Goal: Navigation & Orientation: Find specific page/section

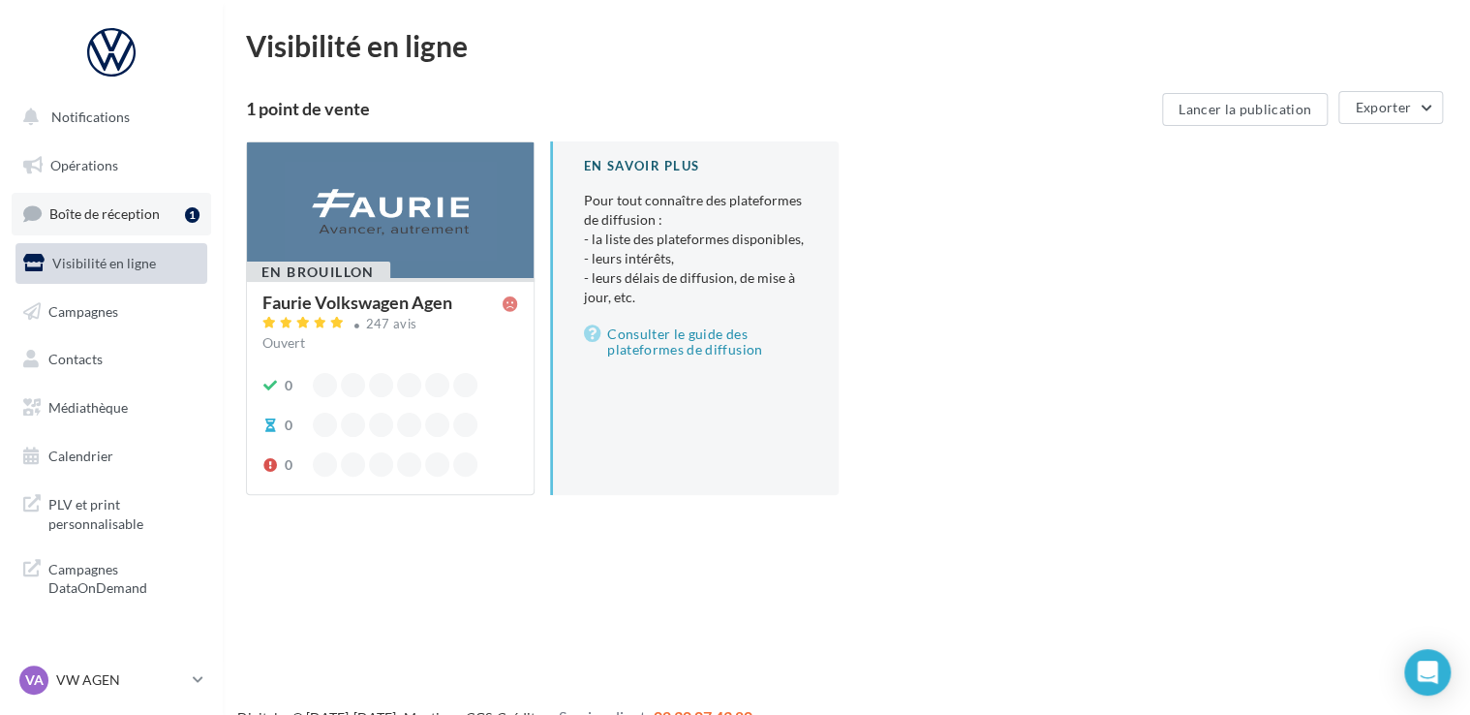
click at [74, 209] on span "Boîte de réception" at bounding box center [104, 213] width 110 height 16
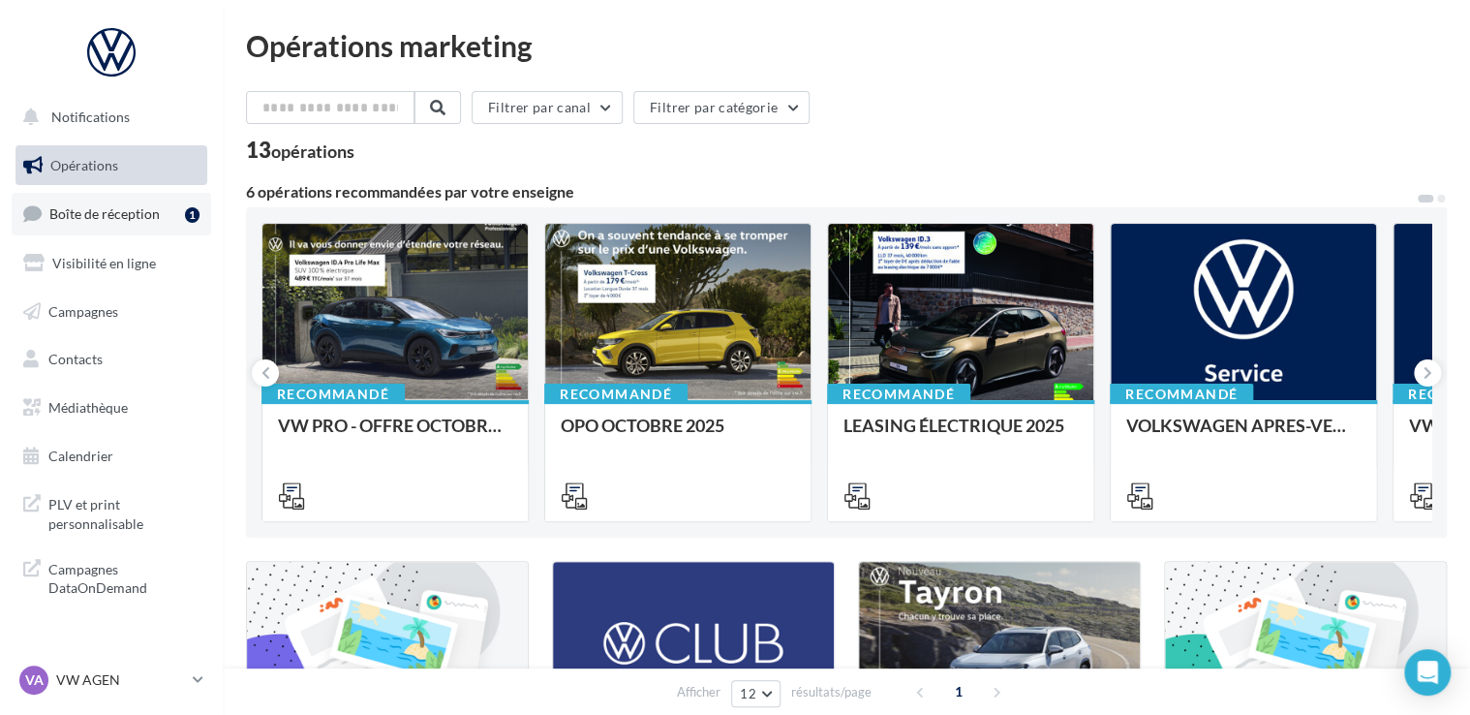
click at [136, 206] on span "Boîte de réception" at bounding box center [104, 213] width 110 height 16
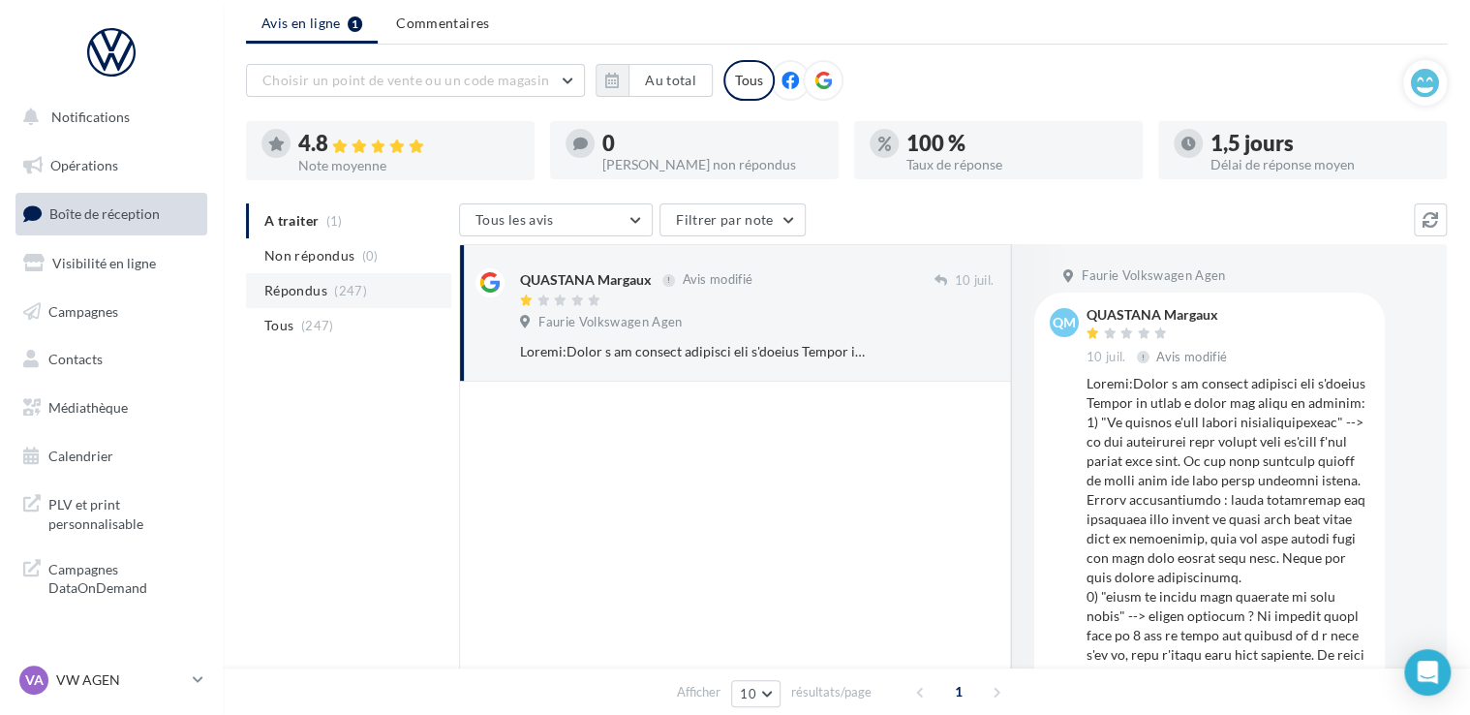
scroll to position [97, 0]
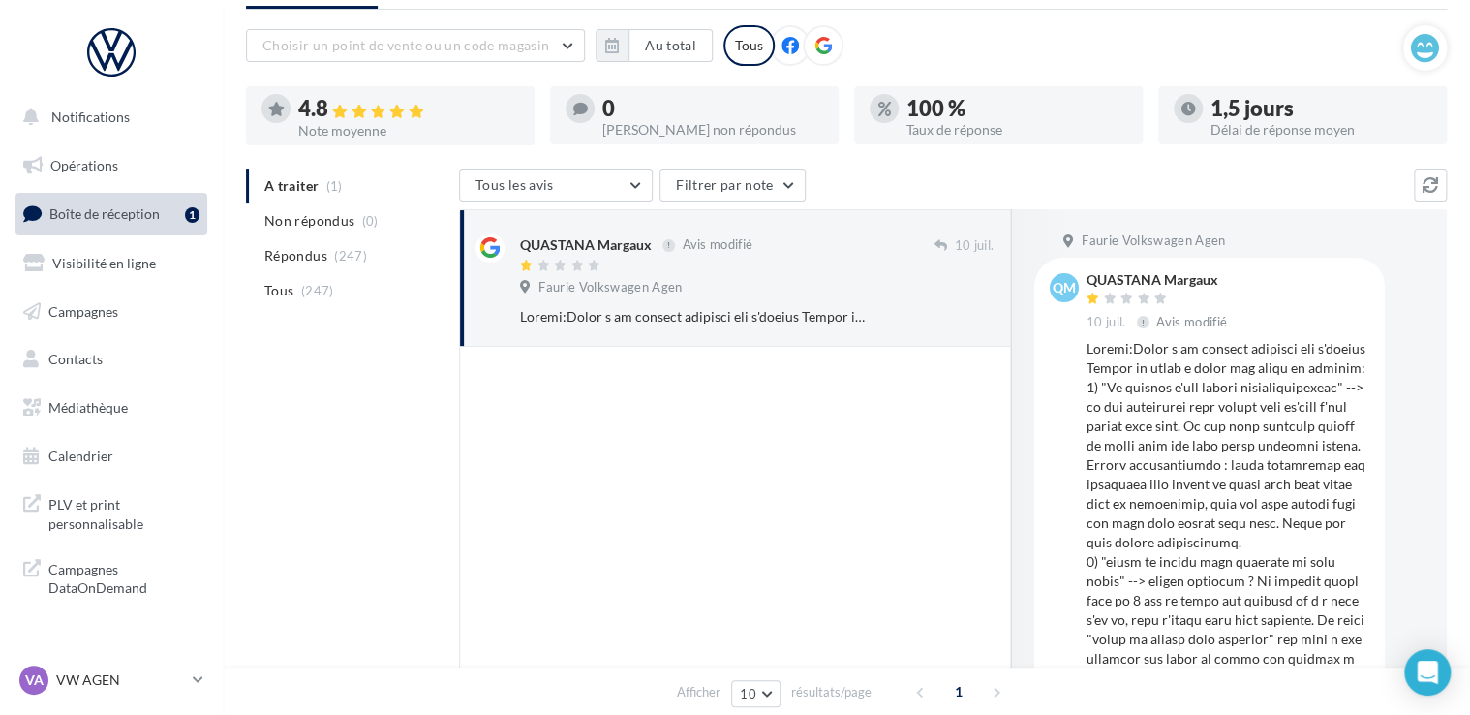
click at [97, 219] on span "Boîte de réception" at bounding box center [104, 213] width 110 height 16
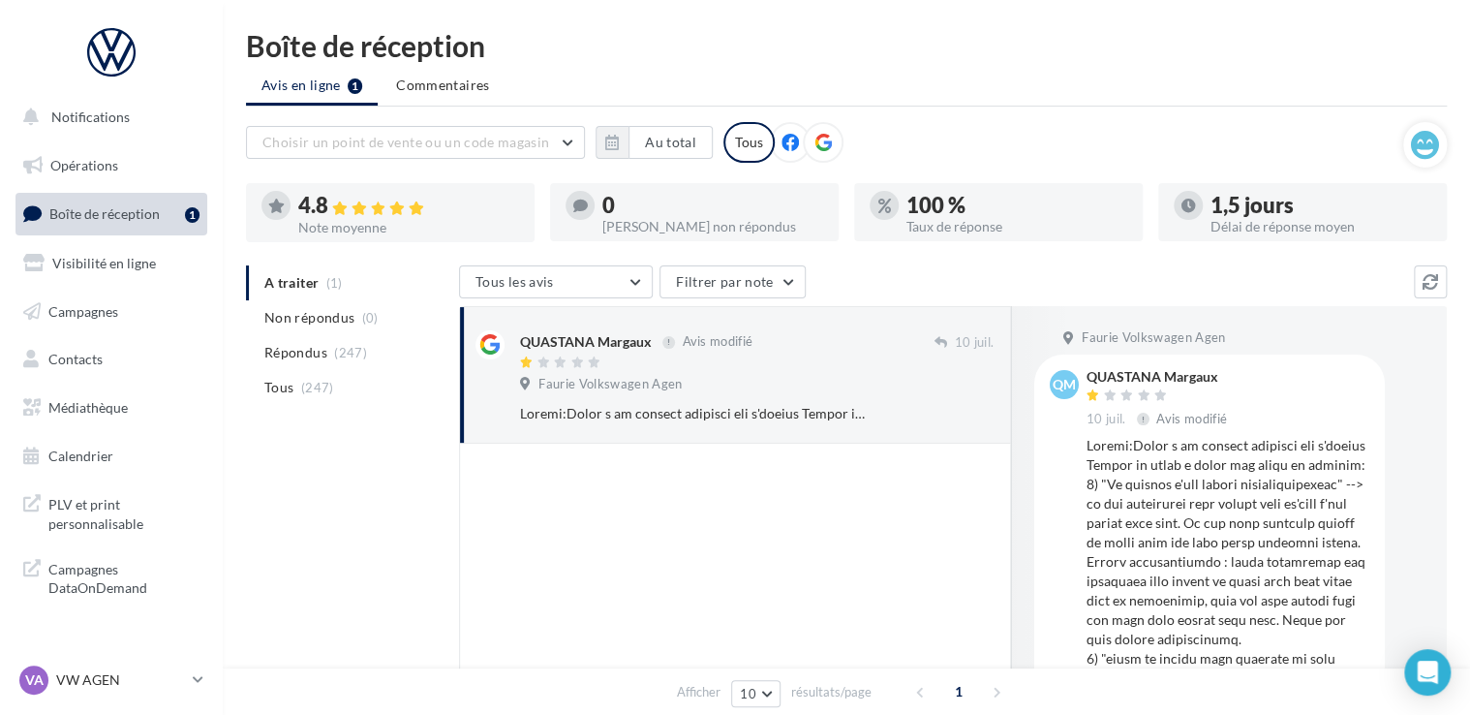
click at [279, 281] on ul "A traiter (1) Non répondus (0) Répondus (247) Tous (247)" at bounding box center [348, 334] width 205 height 139
click at [62, 668] on div "VA VW AGEN vw-agen-sdes" at bounding box center [102, 679] width 166 height 29
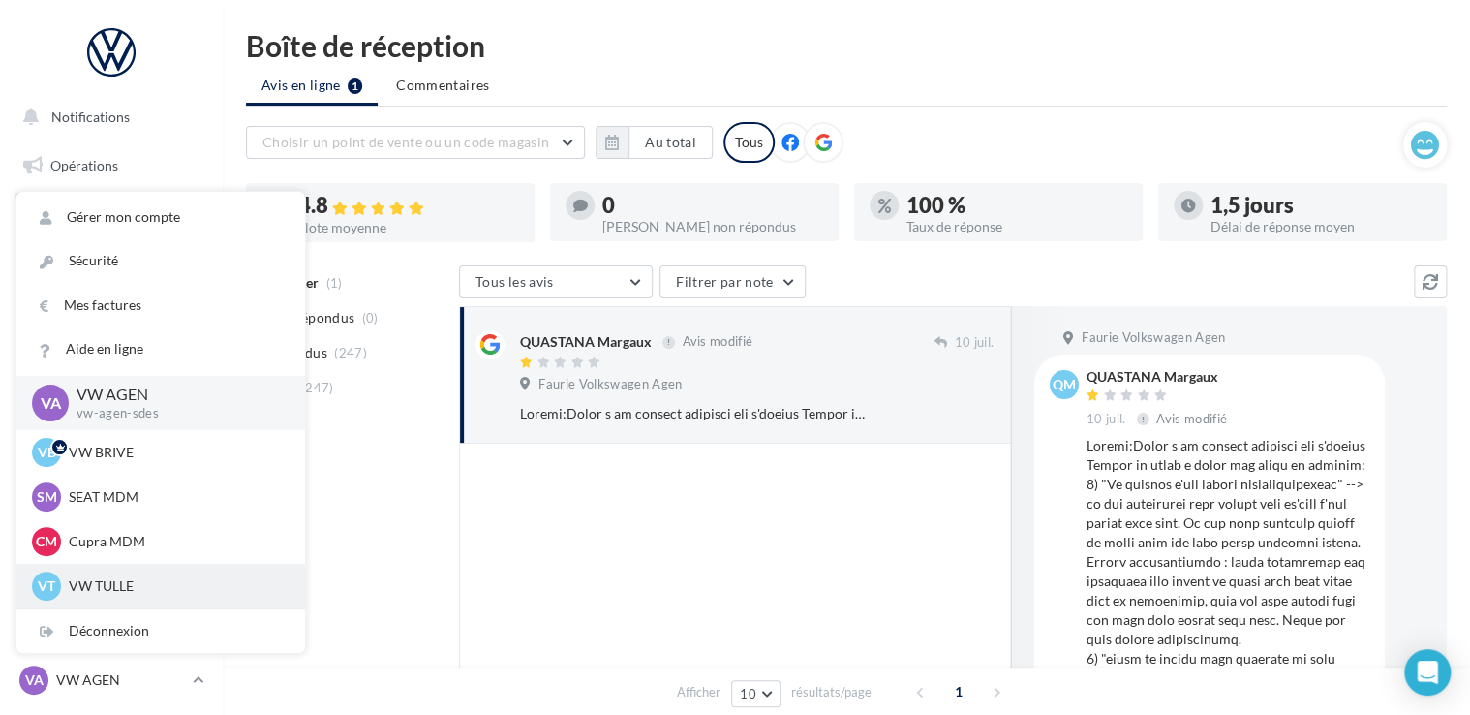
click at [100, 592] on p "VW TULLE" at bounding box center [175, 585] width 213 height 19
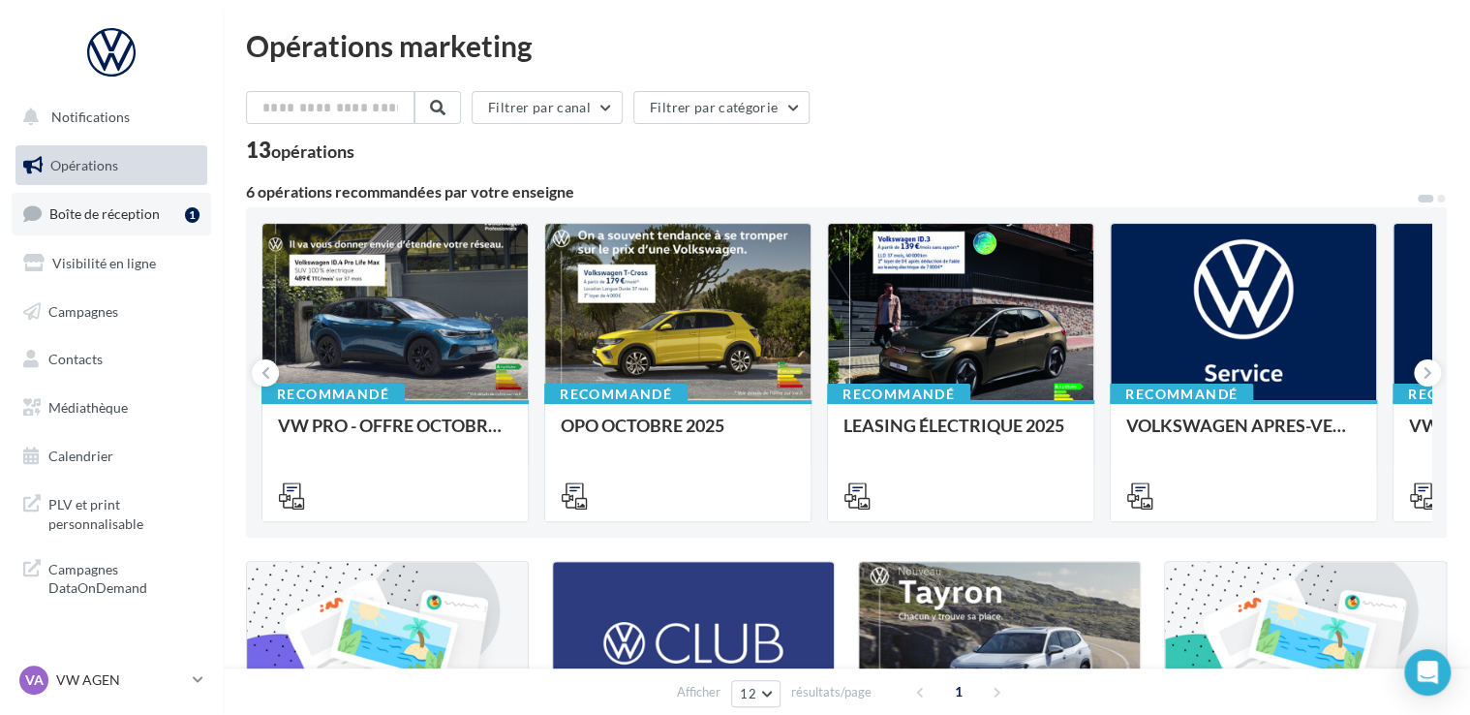
click at [107, 220] on span "Boîte de réception" at bounding box center [104, 213] width 110 height 16
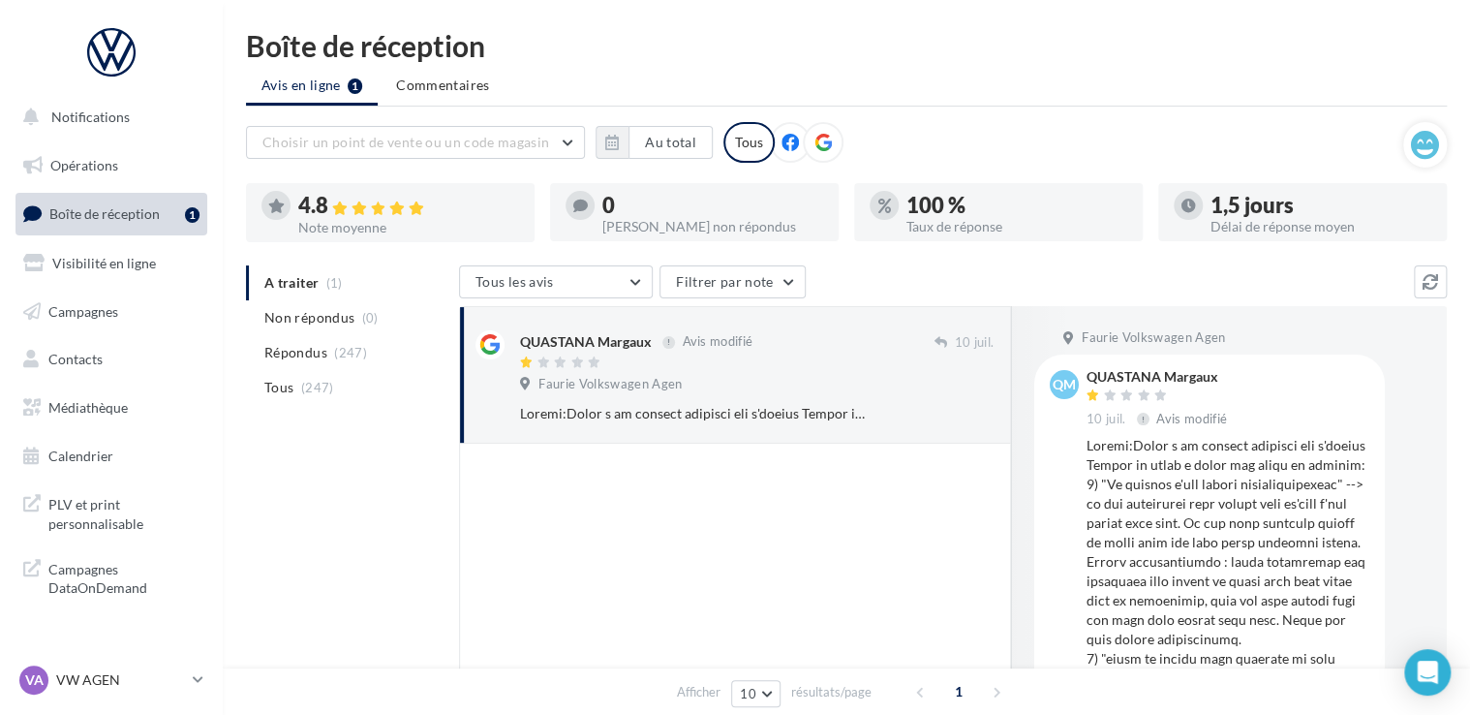
click at [138, 208] on span "Boîte de réception" at bounding box center [104, 213] width 110 height 16
click at [192, 670] on link "VA VW AGEN vw-agen-sdes" at bounding box center [111, 679] width 192 height 37
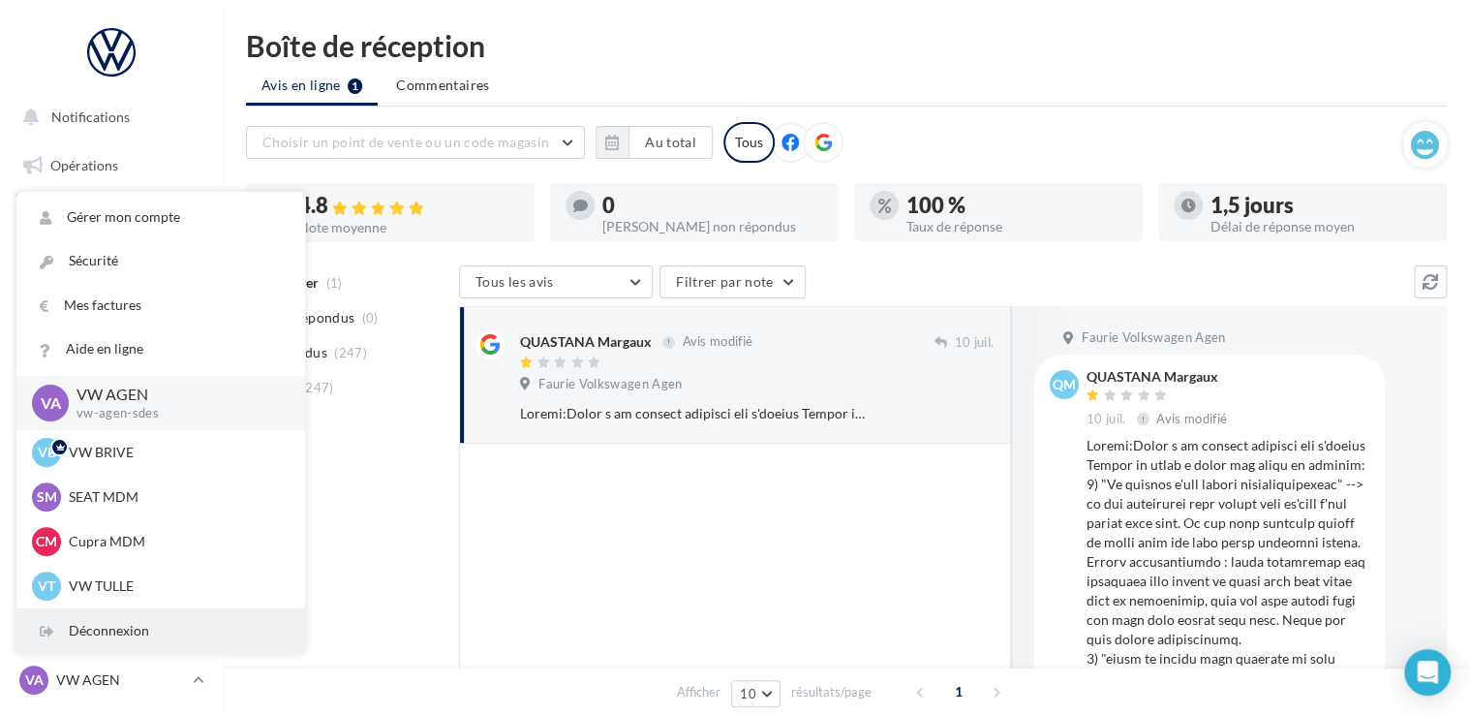
click at [135, 637] on div "Déconnexion" at bounding box center [160, 631] width 289 height 44
